Goal: Transaction & Acquisition: Purchase product/service

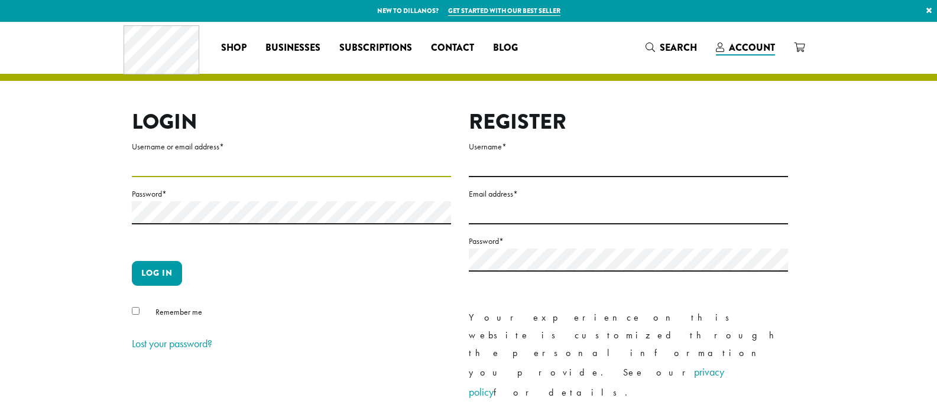
click at [184, 168] on input "Username or email address *" at bounding box center [291, 165] width 319 height 23
type input "*******"
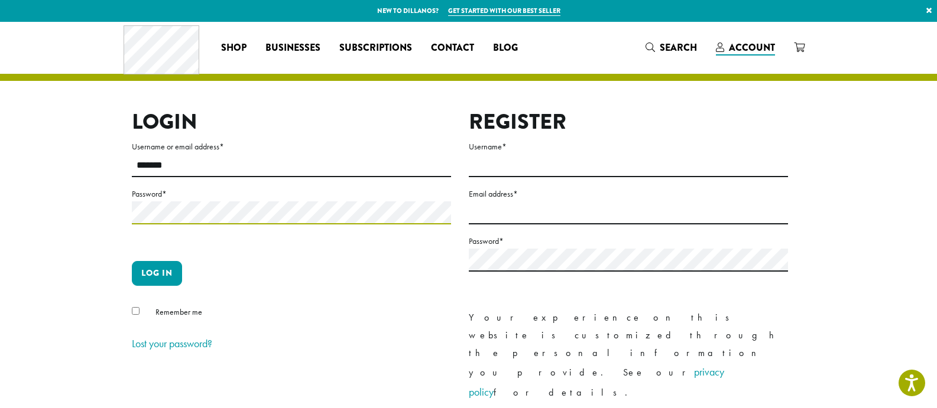
click at [132, 261] on button "Log in" at bounding box center [157, 273] width 50 height 25
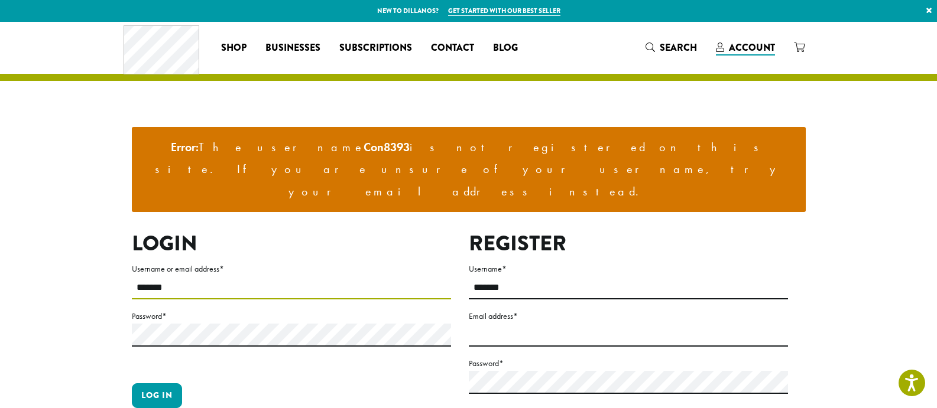
drag, startPoint x: 191, startPoint y: 238, endPoint x: 47, endPoint y: 242, distance: 143.7
click at [47, 242] on section "Error: The username Con8393 is not registered on this site. If you are unsure o…" at bounding box center [468, 328] width 937 height 613
type input "**********"
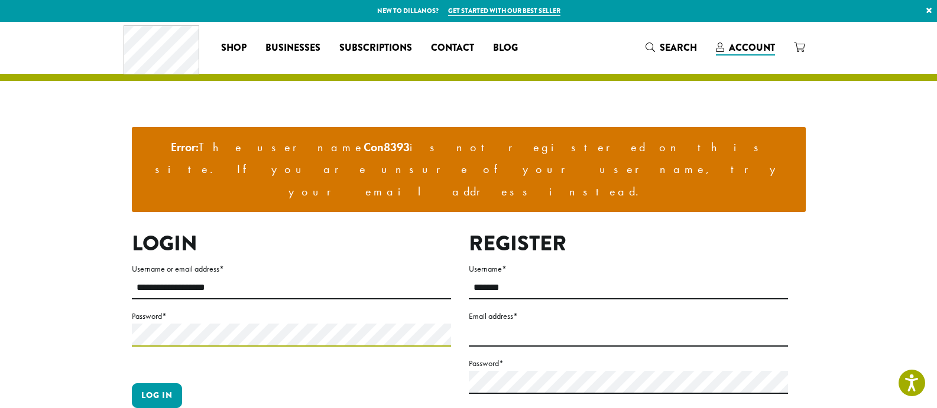
click at [132, 384] on button "Log in" at bounding box center [157, 396] width 50 height 25
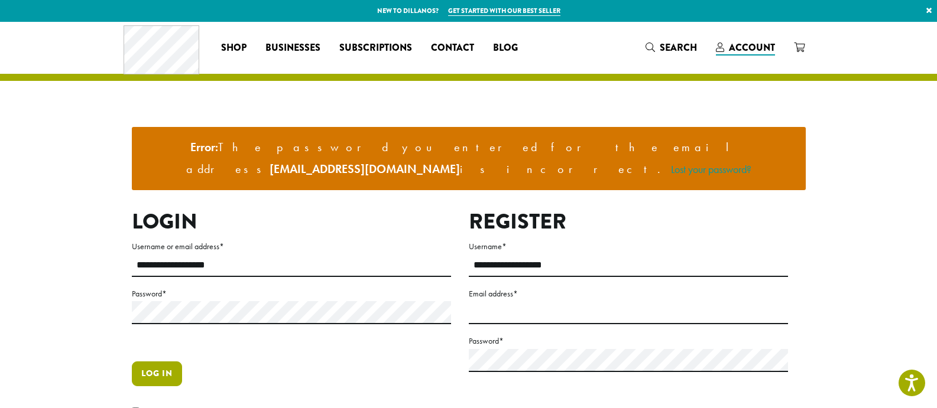
drag, startPoint x: 167, startPoint y: 352, endPoint x: 340, endPoint y: 246, distance: 202.6
click at [167, 362] on button "Log in" at bounding box center [157, 374] width 50 height 25
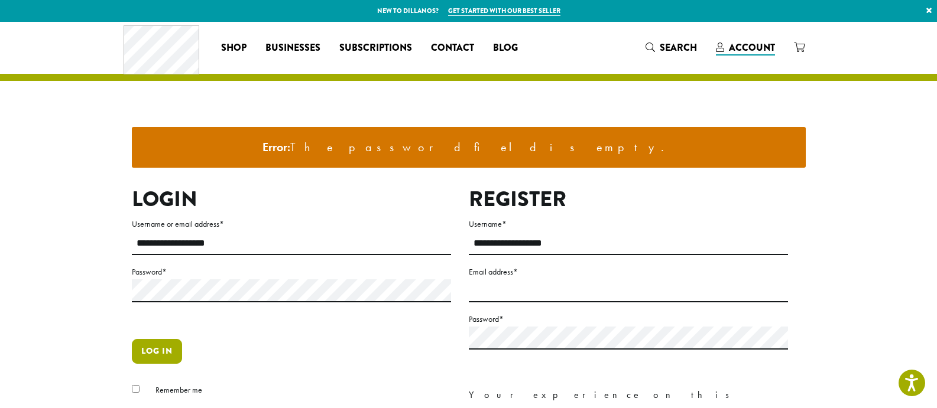
click at [160, 346] on button "Log in" at bounding box center [157, 351] width 50 height 25
click at [132, 339] on button "Log in" at bounding box center [157, 351] width 50 height 25
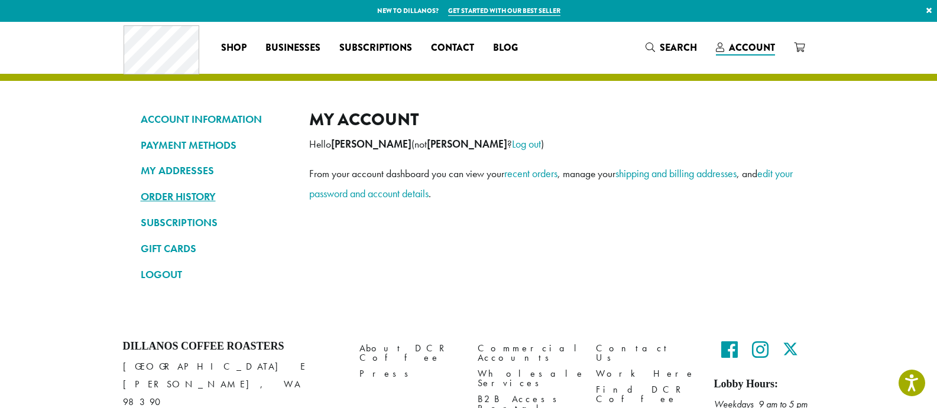
click at [193, 197] on link "ORDER HISTORY" at bounding box center [216, 197] width 151 height 20
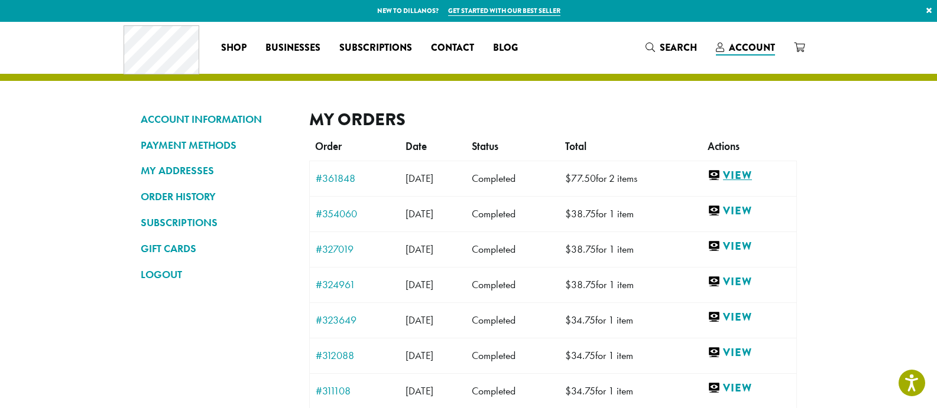
click at [756, 174] on link "View" at bounding box center [748, 175] width 82 height 15
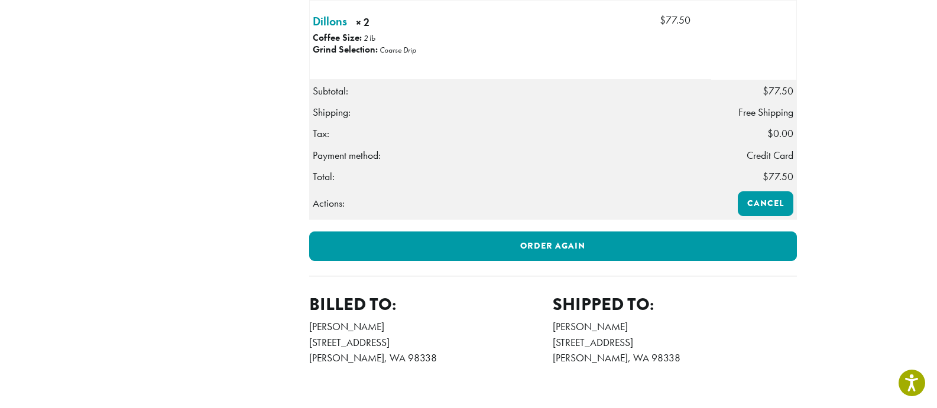
scroll to position [355, 0]
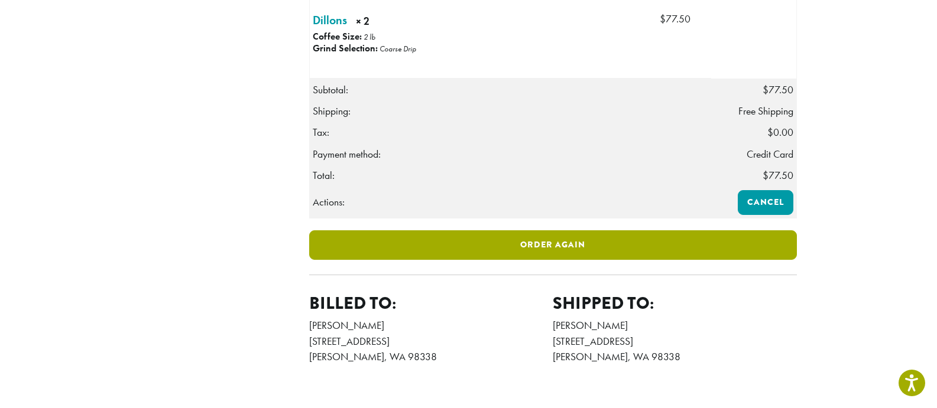
click at [624, 260] on link "Order again" at bounding box center [553, 245] width 488 height 30
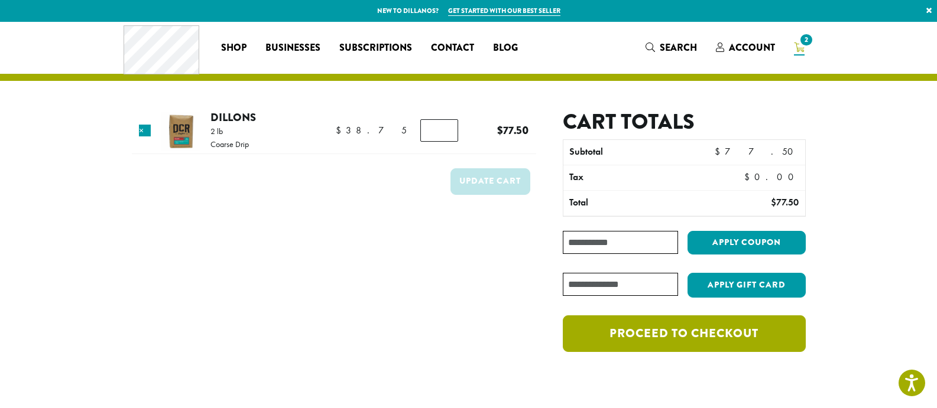
click at [762, 333] on link "Proceed to checkout" at bounding box center [684, 334] width 242 height 37
drag, startPoint x: 698, startPoint y: 330, endPoint x: 904, endPoint y: 197, distance: 244.7
click at [700, 330] on link "Proceed to checkout" at bounding box center [684, 334] width 242 height 37
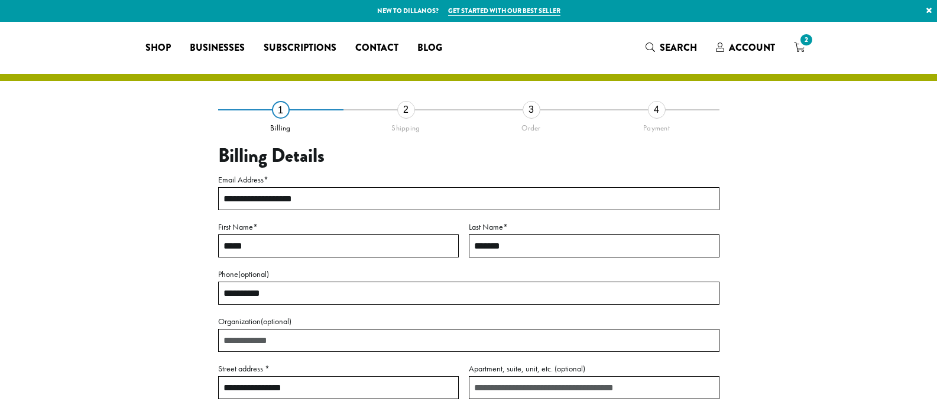
select select "**"
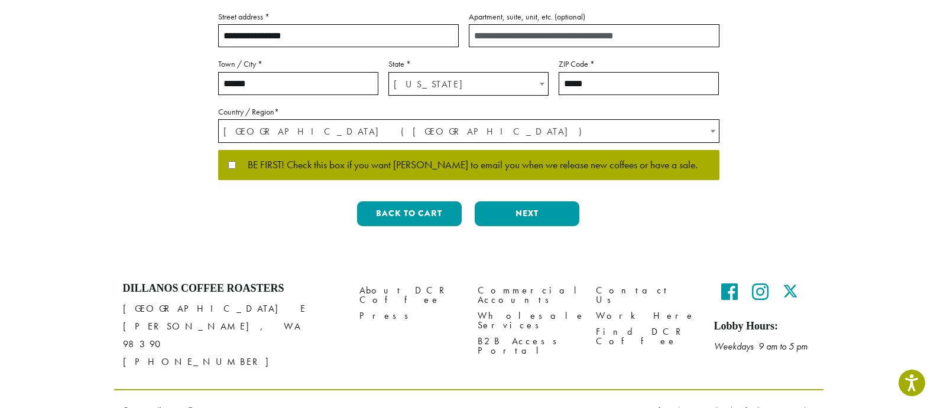
scroll to position [359, 0]
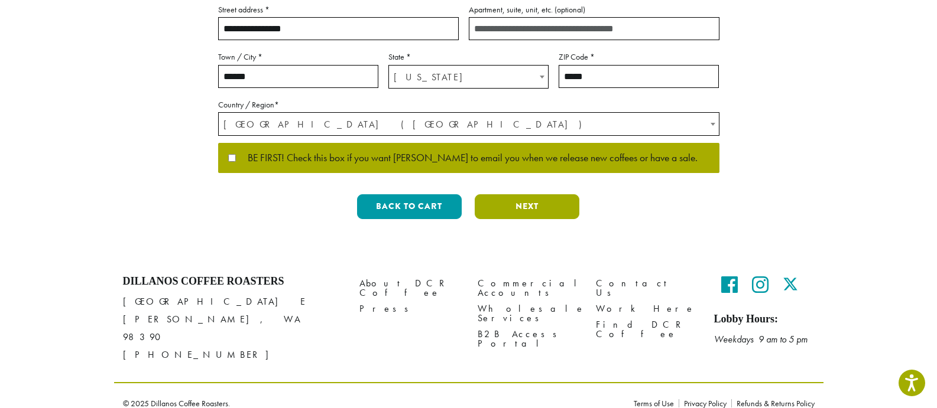
click at [551, 210] on button "Next" at bounding box center [527, 206] width 105 height 25
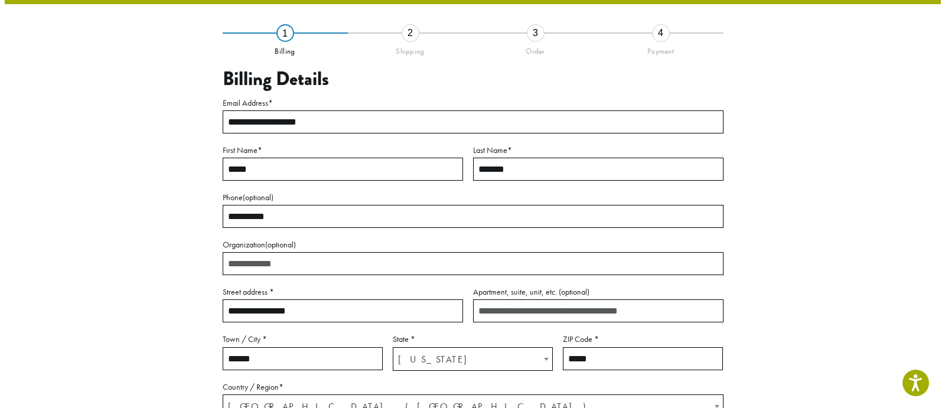
scroll to position [67, 0]
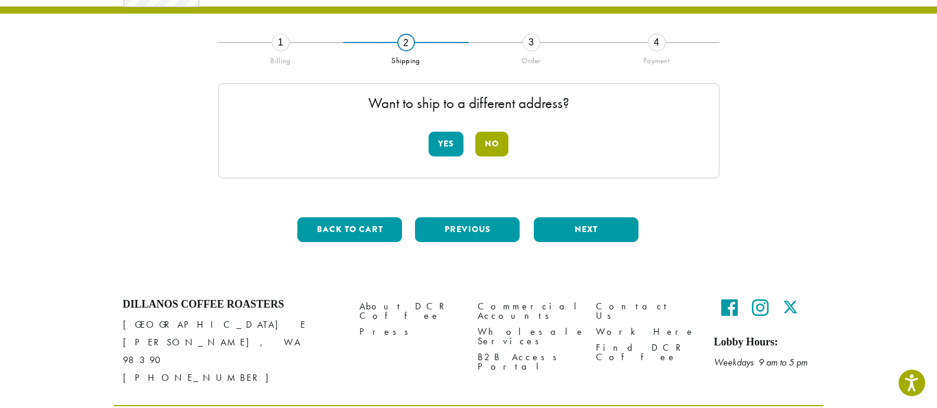
click at [496, 138] on button "No" at bounding box center [491, 144] width 33 height 25
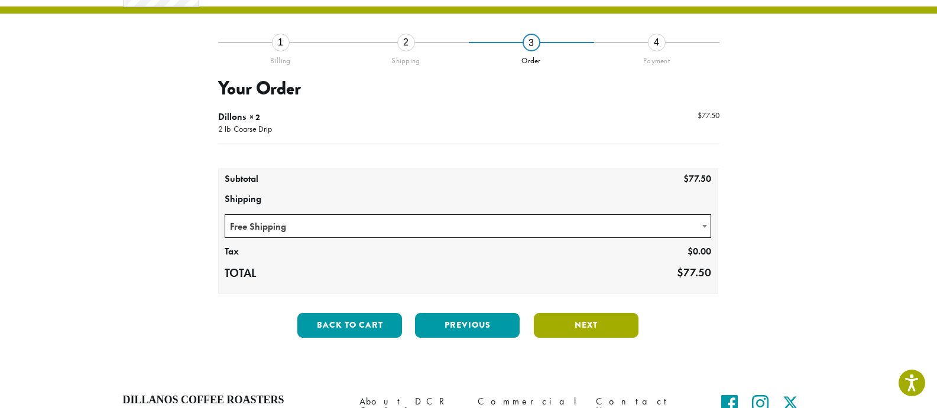
click at [604, 320] on button "Next" at bounding box center [586, 325] width 105 height 25
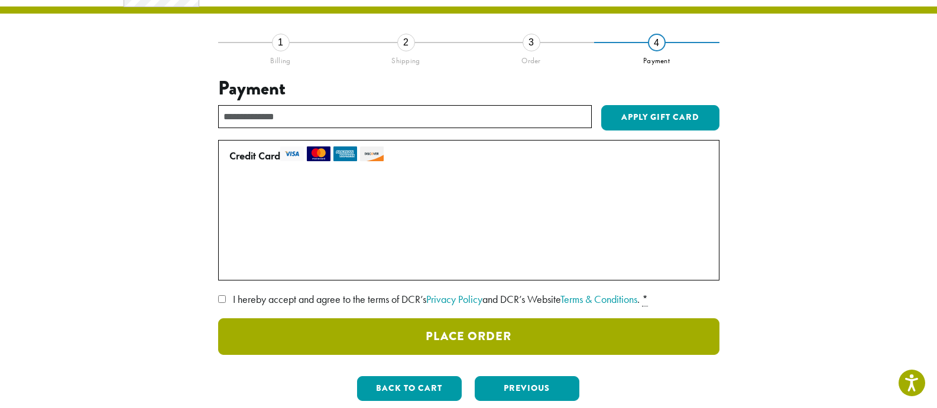
drag, startPoint x: 463, startPoint y: 342, endPoint x: 797, endPoint y: 209, distance: 359.7
click at [477, 333] on button "Place Order" at bounding box center [468, 337] width 501 height 37
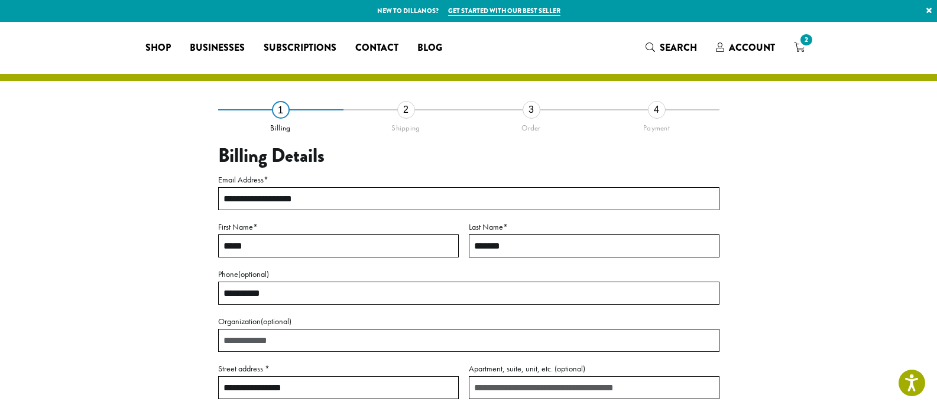
select select "**"
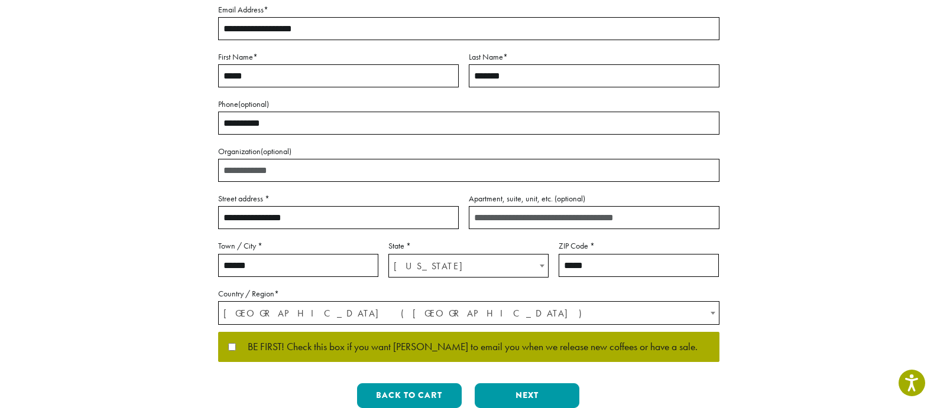
scroll to position [236, 0]
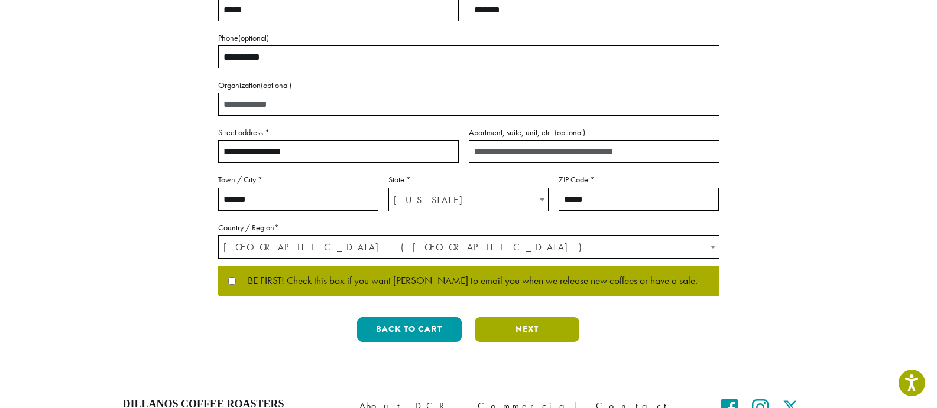
click at [559, 326] on button "Next" at bounding box center [527, 329] width 105 height 25
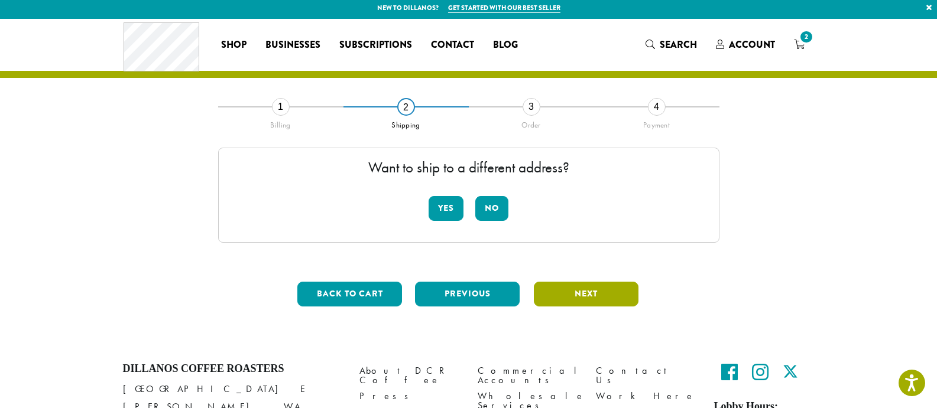
scroll to position [0, 0]
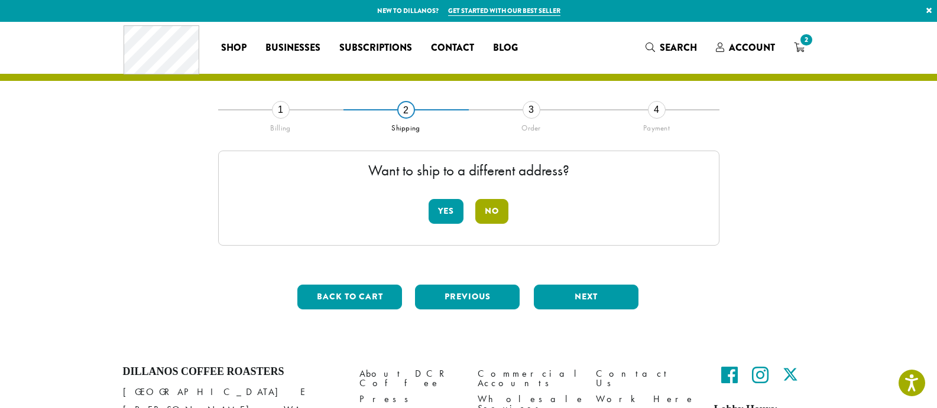
click at [493, 211] on button "No" at bounding box center [491, 211] width 33 height 25
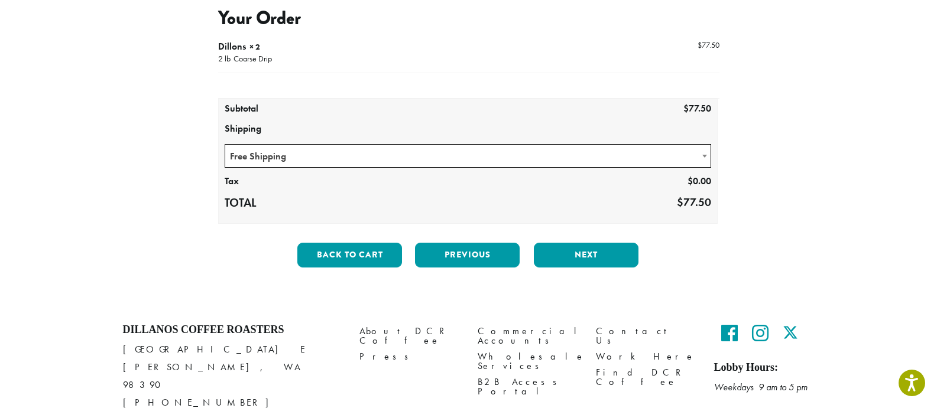
scroll to position [177, 0]
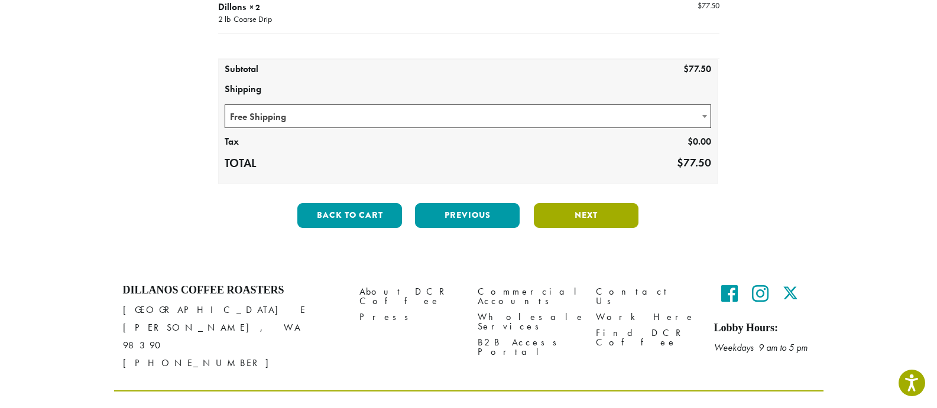
click at [604, 211] on button "Next" at bounding box center [586, 215] width 105 height 25
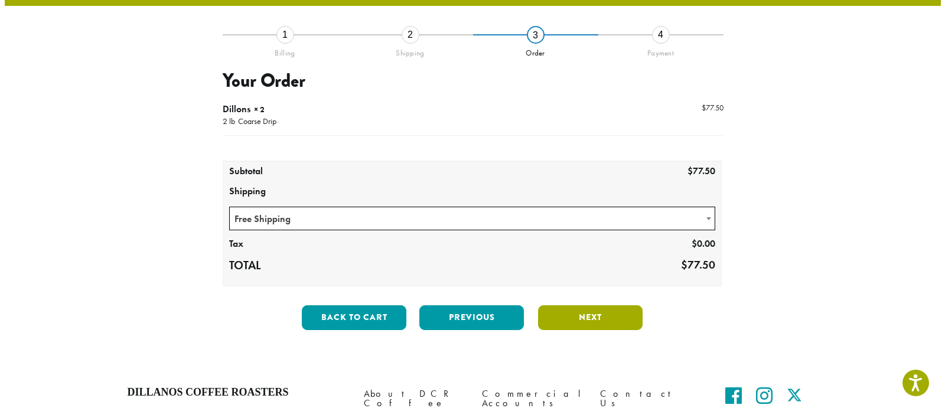
scroll to position [67, 0]
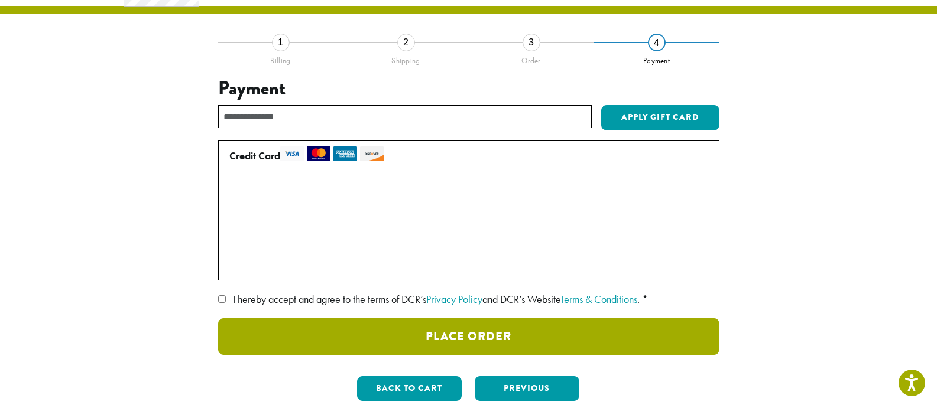
click at [547, 336] on button "Place Order" at bounding box center [468, 337] width 501 height 37
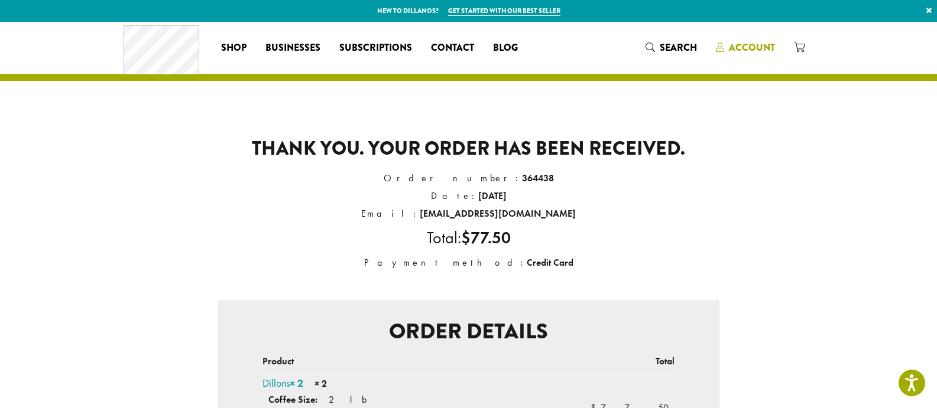
click at [736, 45] on span "Account" at bounding box center [752, 48] width 46 height 14
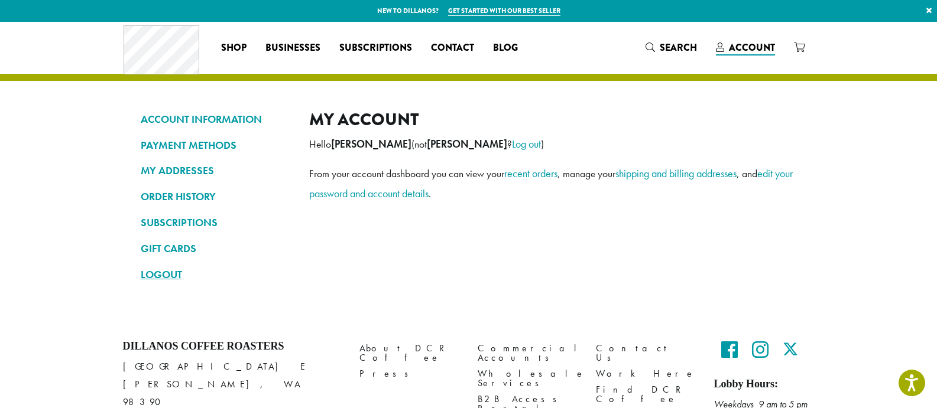
click at [161, 271] on link "LOGOUT" at bounding box center [216, 275] width 151 height 20
click at [197, 195] on link "ORDER HISTORY" at bounding box center [216, 197] width 151 height 20
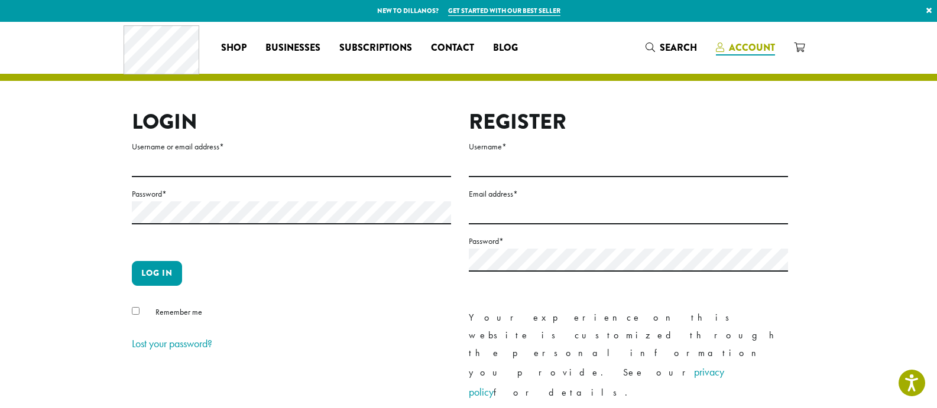
click at [758, 44] on span "Account" at bounding box center [752, 48] width 46 height 14
click at [691, 44] on span "Search" at bounding box center [677, 48] width 37 height 14
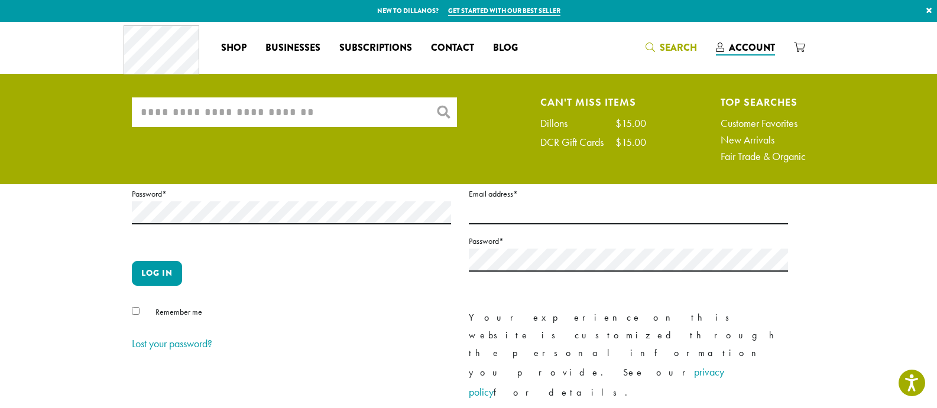
click at [885, 234] on section "Login Username or email address * Password * Log in Remember me Lost your passw…" at bounding box center [468, 267] width 937 height 491
